Goal: Task Accomplishment & Management: Use online tool/utility

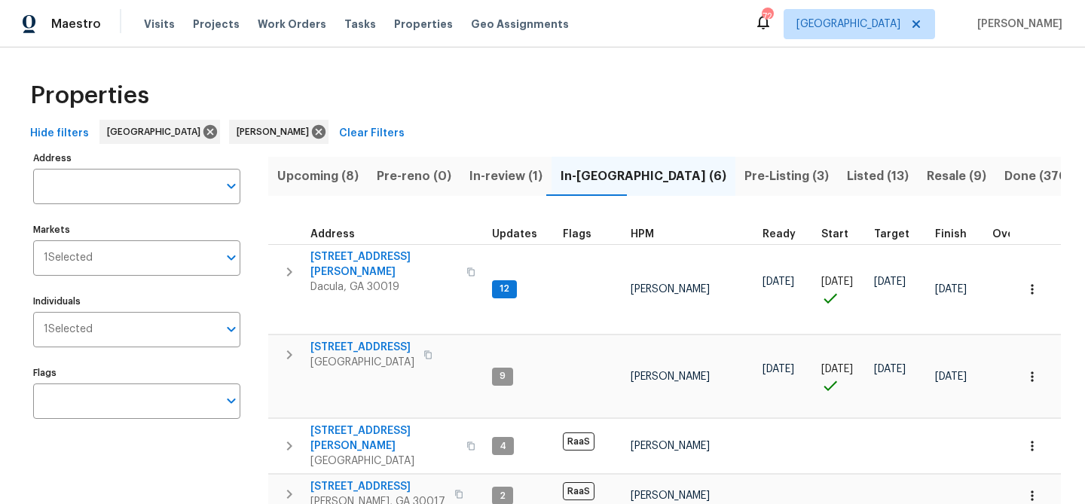
scroll to position [72, 0]
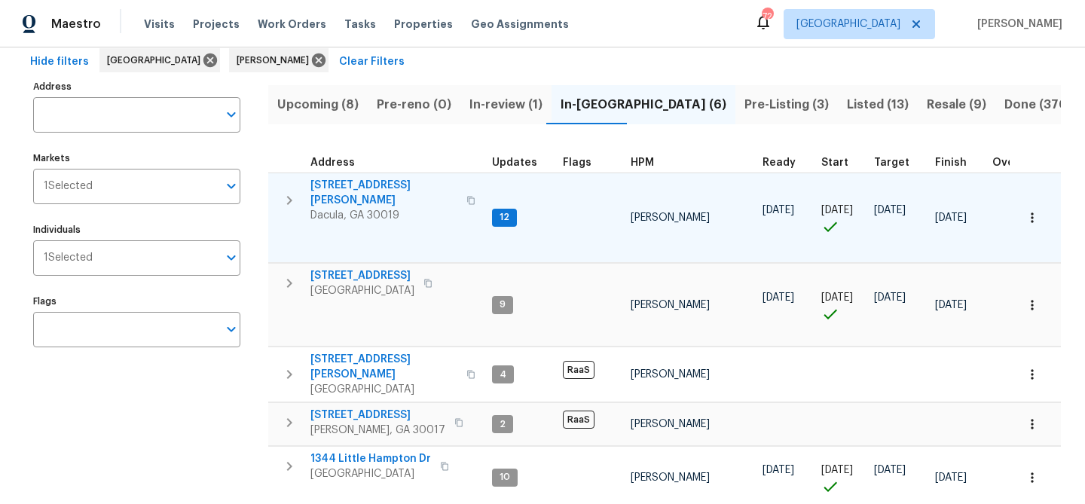
click at [367, 188] on span "[STREET_ADDRESS][PERSON_NAME]" at bounding box center [384, 193] width 147 height 30
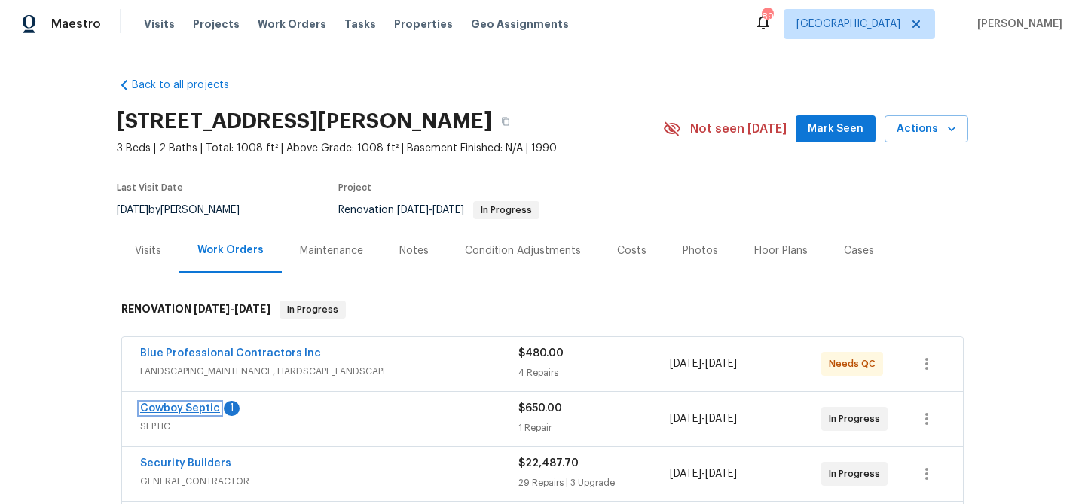
click at [204, 405] on link "Cowboy Septic" at bounding box center [180, 408] width 80 height 11
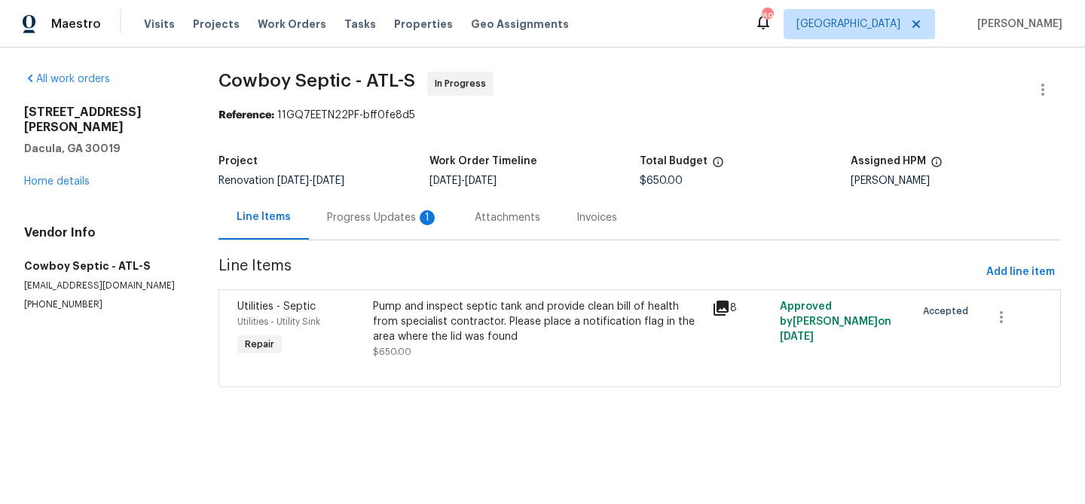
click at [327, 213] on div "Progress Updates 1" at bounding box center [383, 217] width 112 height 15
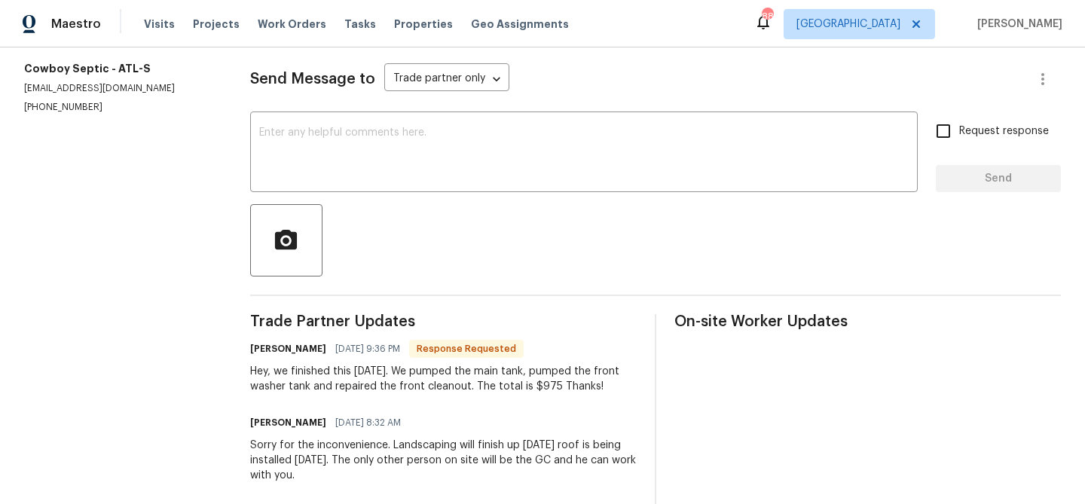
scroll to position [292, 0]
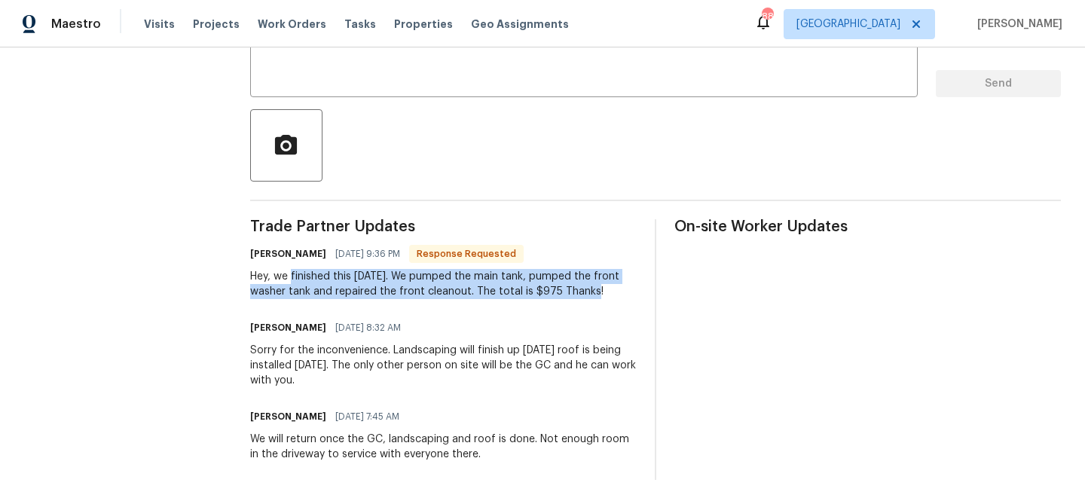
drag, startPoint x: 287, startPoint y: 274, endPoint x: 590, endPoint y: 289, distance: 303.4
click at [590, 289] on div "Hey, we finished this today. We pumped the main tank, pumped the front washer t…" at bounding box center [443, 284] width 387 height 30
copy div "finished this today. We pumped the main tank, pumped the front washer tank and …"
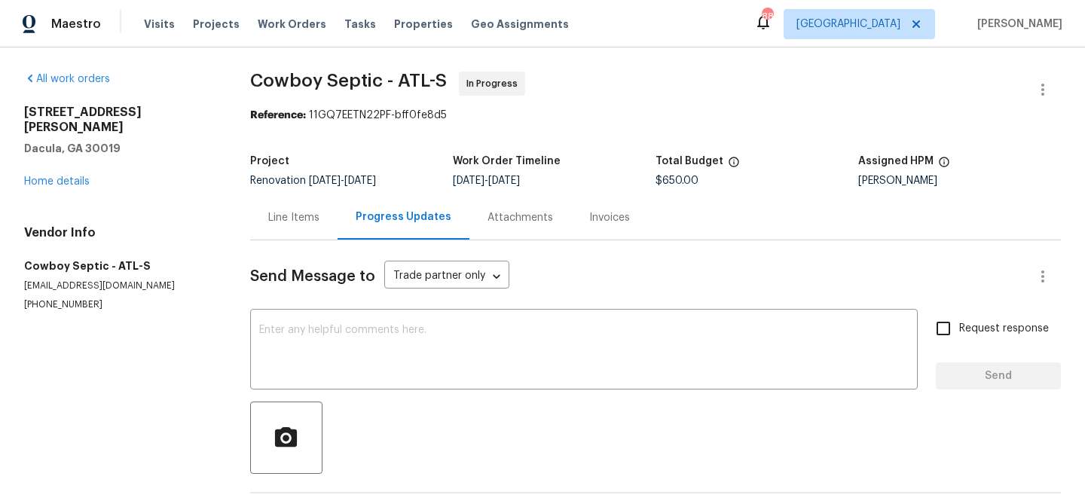
click at [301, 217] on div "Line Items" at bounding box center [293, 217] width 51 height 15
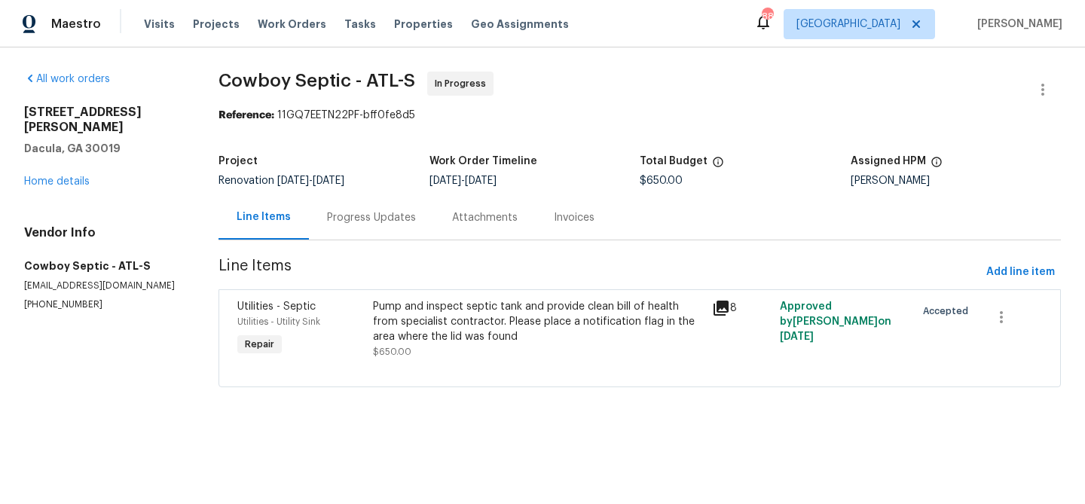
click at [444, 300] on div "Pump and inspect septic tank and provide clean bill of health from specialist c…" at bounding box center [538, 321] width 330 height 45
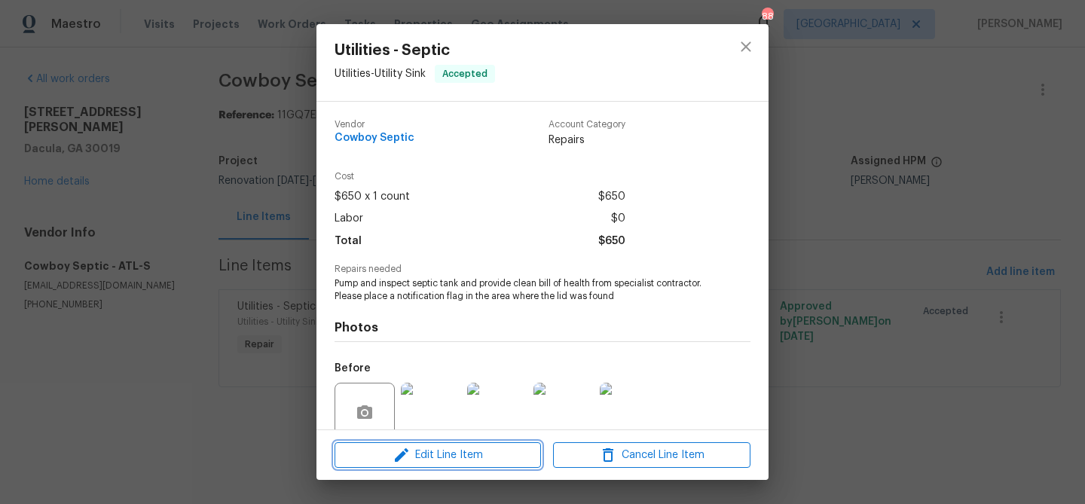
click at [467, 451] on span "Edit Line Item" at bounding box center [437, 455] width 197 height 19
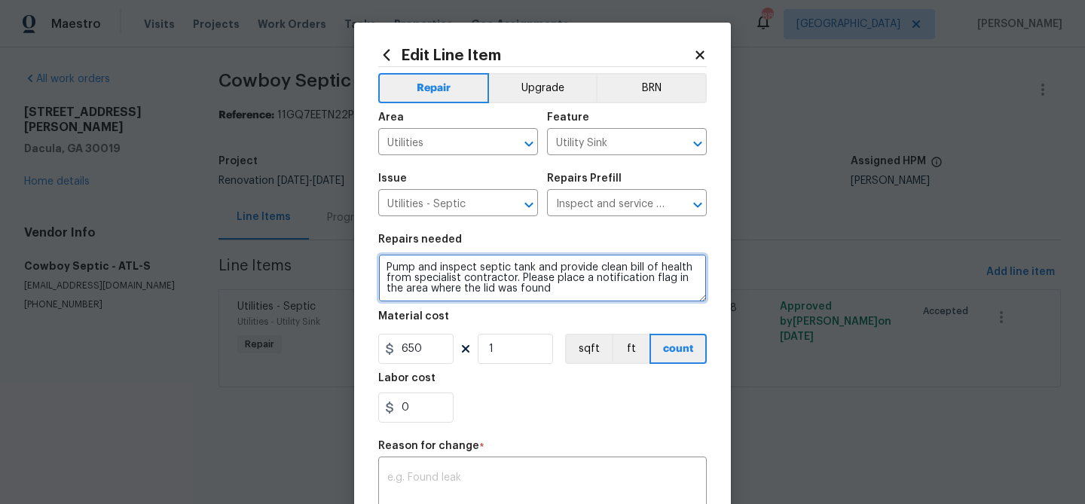
click at [559, 289] on textarea "Pump and inspect septic tank and provide clean bill of health from specialist c…" at bounding box center [542, 278] width 329 height 48
paste textarea "finished this today. We pumped the main tank, pumped the front washer tank and …"
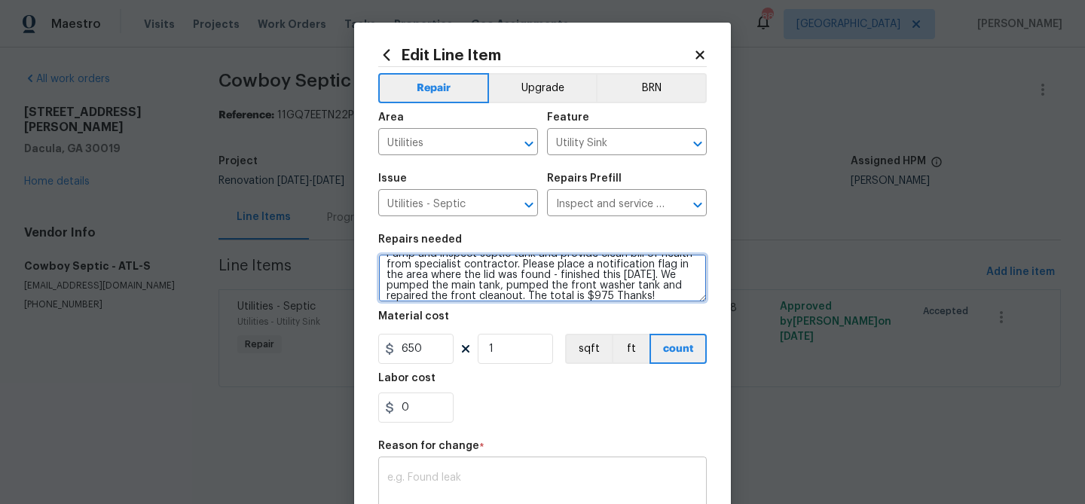
type textarea "Pump and inspect septic tank and provide clean bill of health from specialist c…"
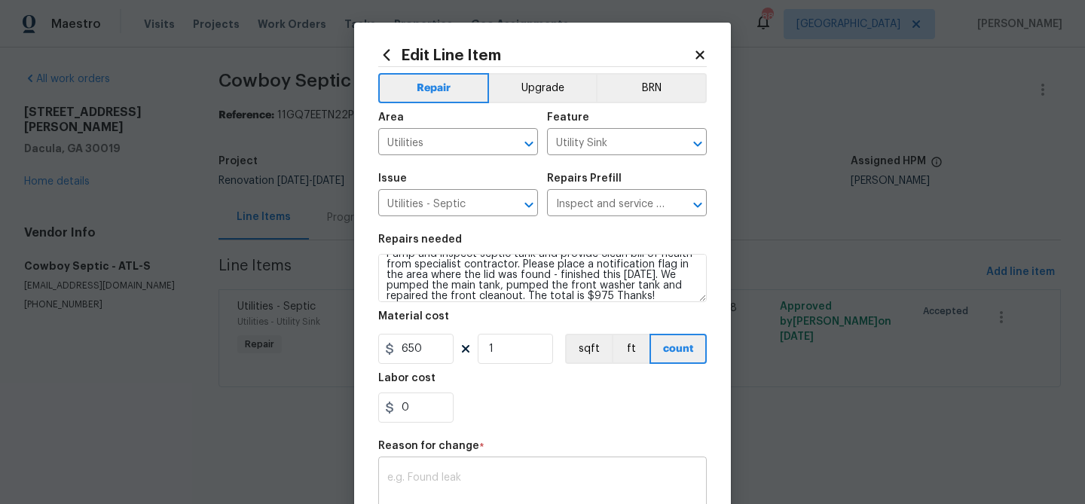
click at [485, 471] on div "x ​" at bounding box center [542, 489] width 329 height 56
paste textarea "finished this today. We pumped the main tank, pumped the front washer tank and …"
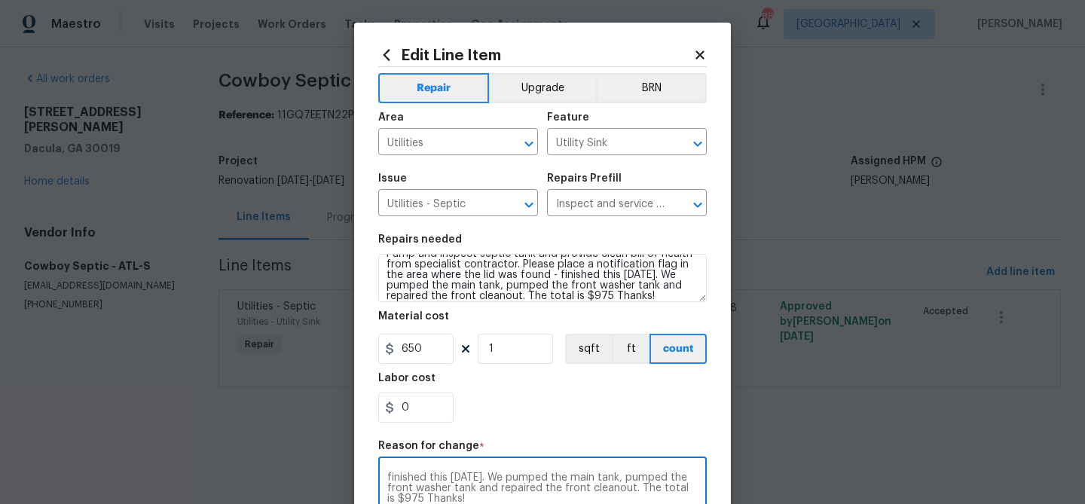
scroll to position [1, 0]
type textarea "finished this today. We pumped the main tank, pumped the front washer tank and …"
click at [423, 344] on input "650" at bounding box center [415, 348] width 75 height 30
type input "975"
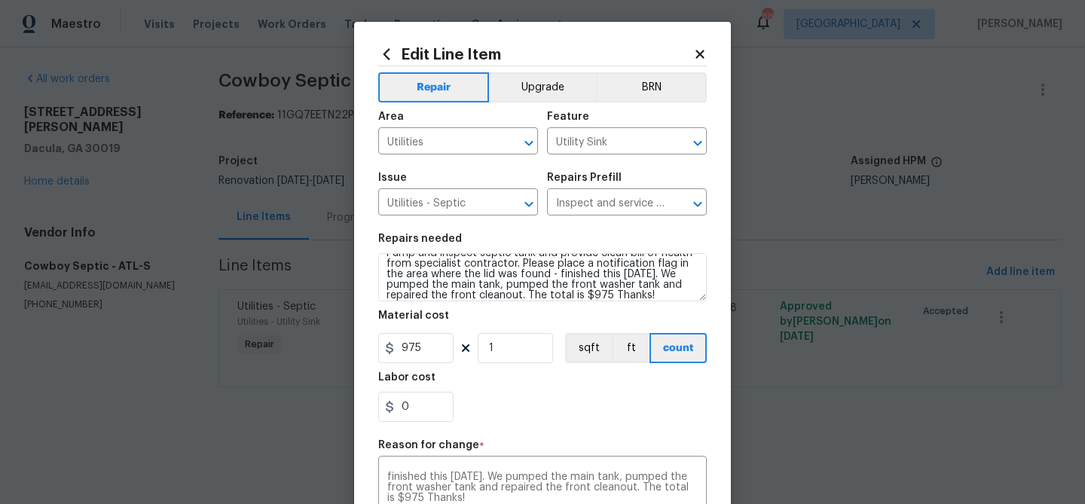
click at [519, 383] on div "Labor cost" at bounding box center [542, 382] width 329 height 20
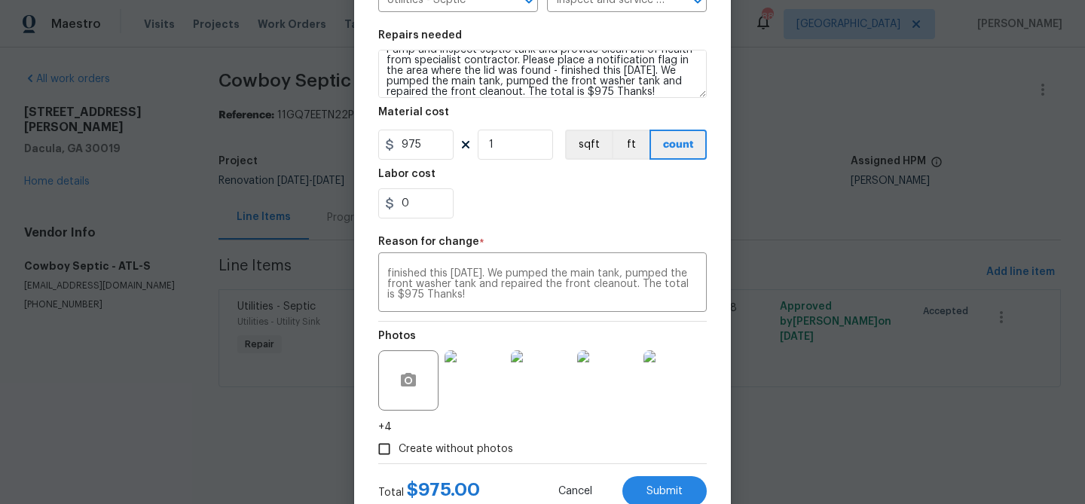
scroll to position [254, 0]
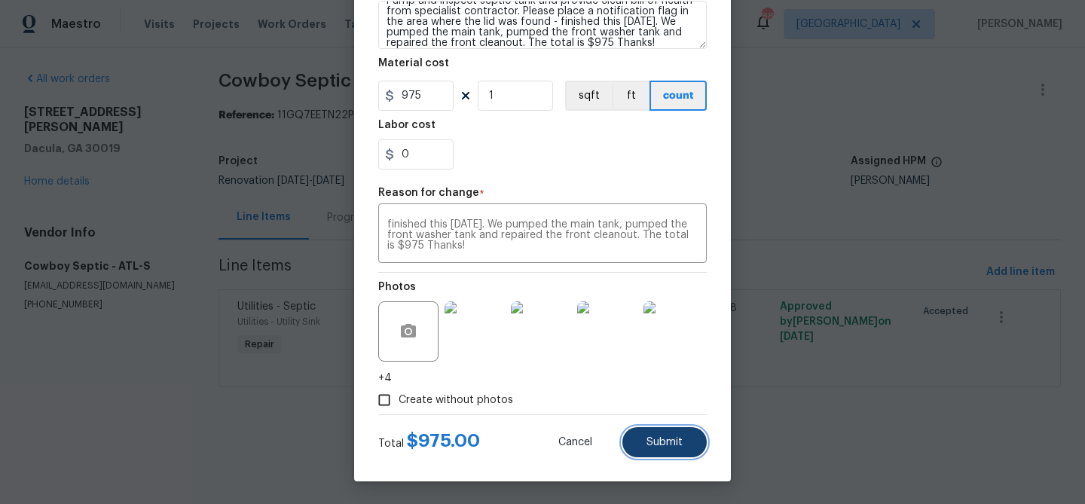
click at [672, 435] on button "Submit" at bounding box center [665, 442] width 84 height 30
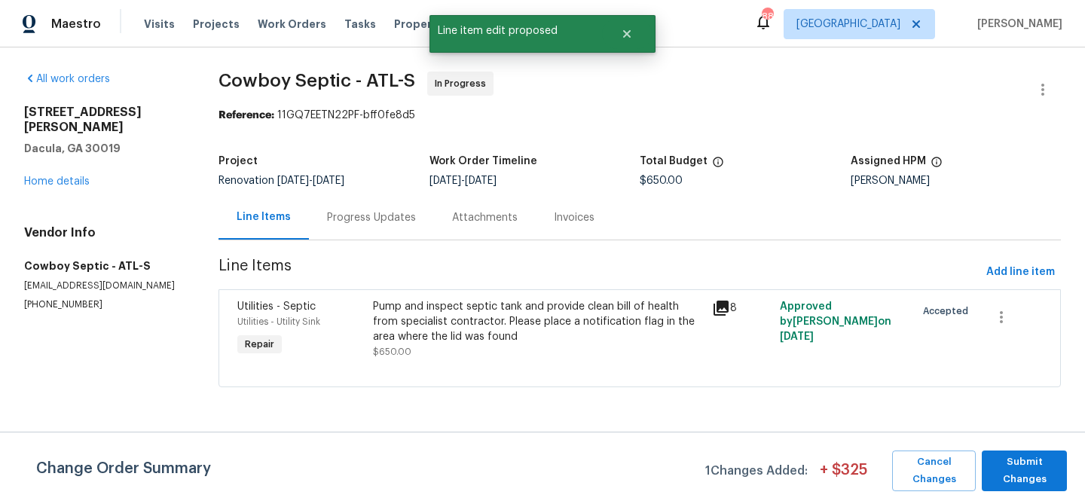
scroll to position [0, 0]
click at [1021, 469] on span "Submit Changes" at bounding box center [1025, 471] width 70 height 35
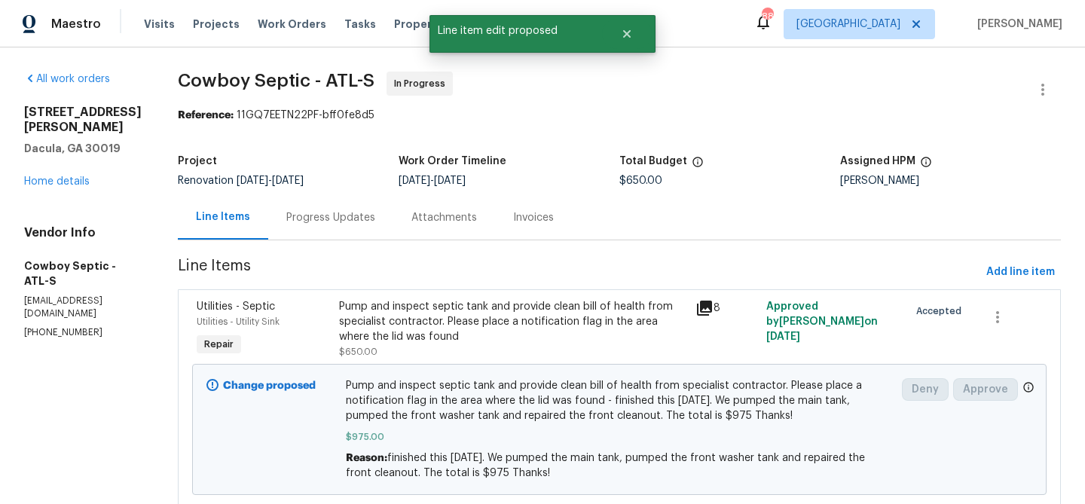
click at [301, 212] on div "Progress Updates" at bounding box center [330, 217] width 89 height 15
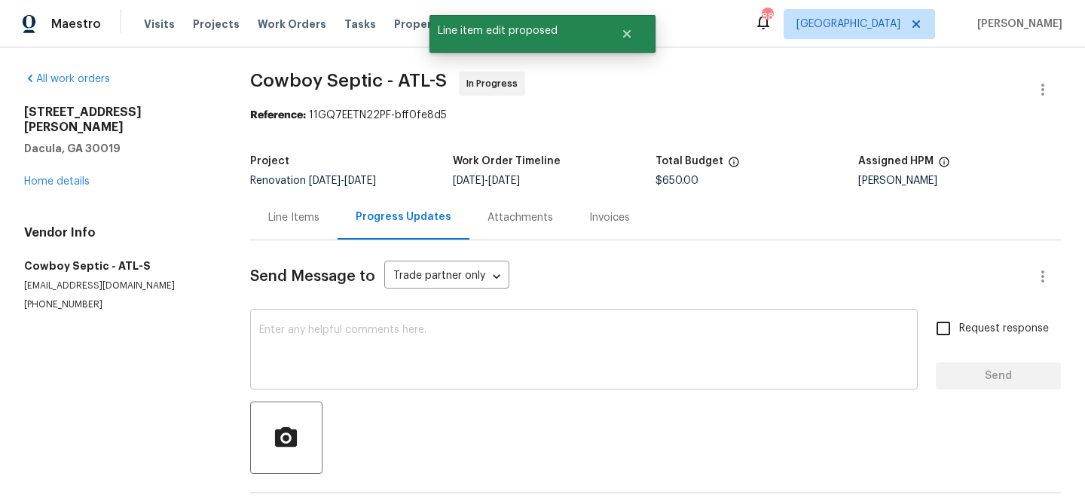
click at [439, 314] on div "x ​" at bounding box center [584, 351] width 668 height 77
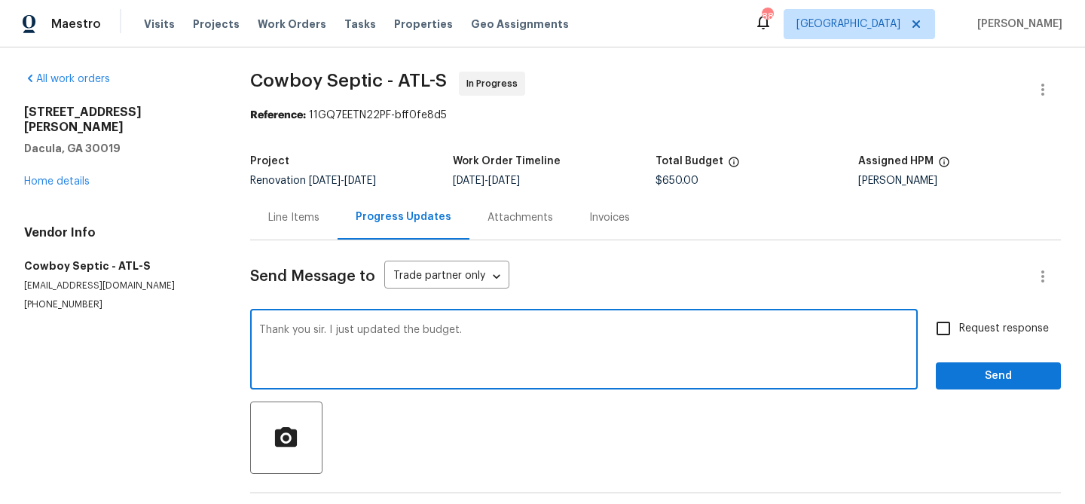
type textarea "Thank you sir. I just updated the budget."
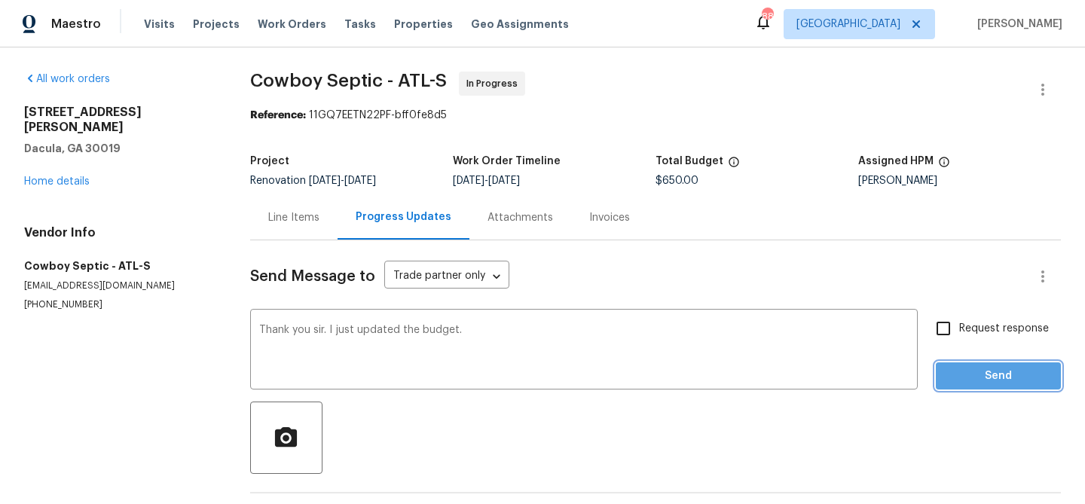
click at [1029, 371] on span "Send" at bounding box center [998, 376] width 101 height 19
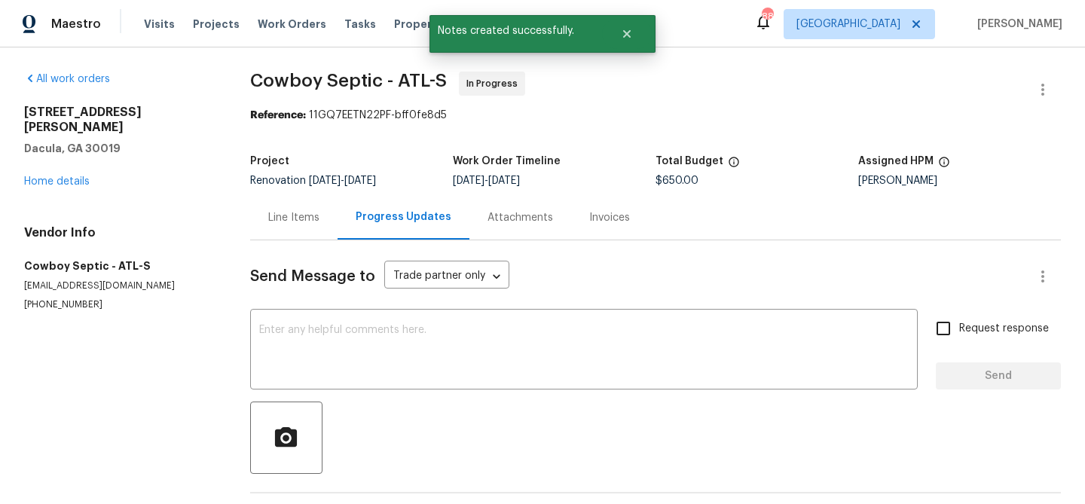
click at [307, 218] on div "Line Items" at bounding box center [293, 217] width 51 height 15
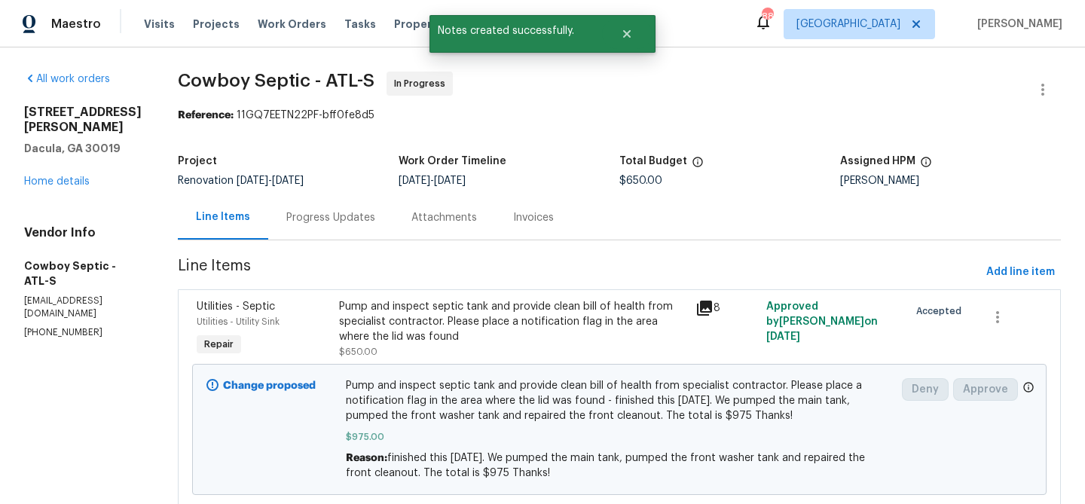
scroll to position [48, 0]
